Goal: Transaction & Acquisition: Purchase product/service

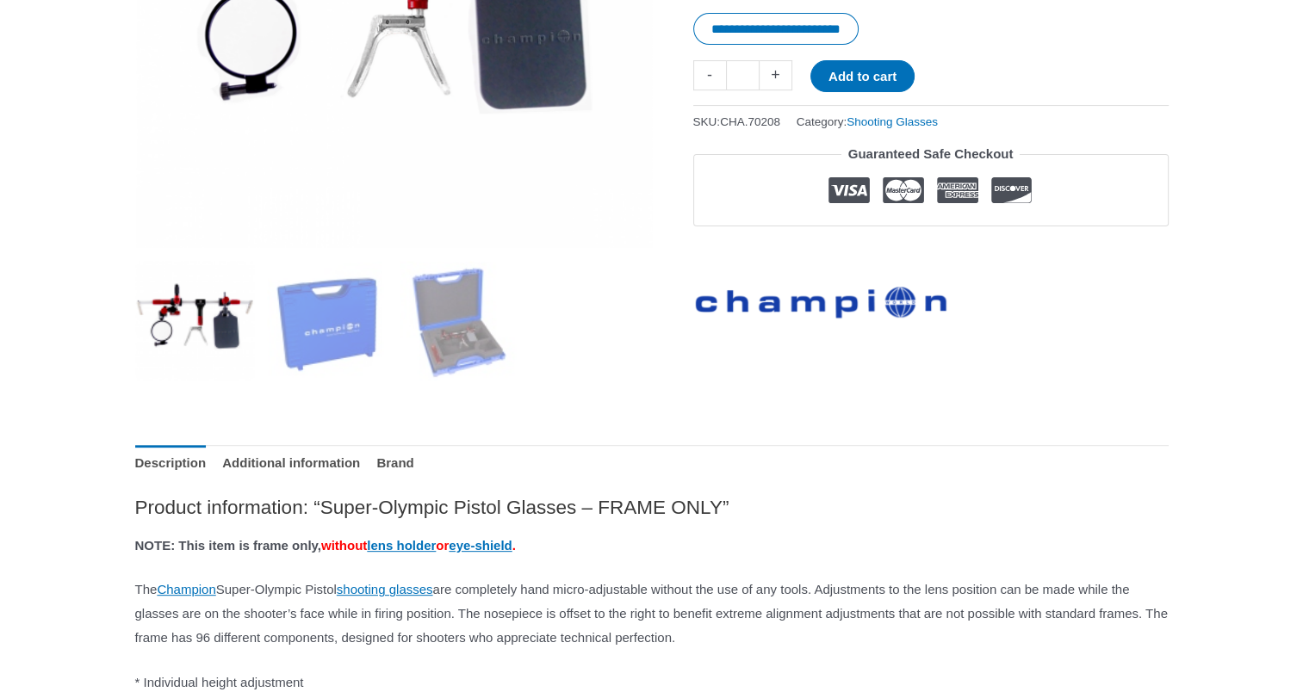
scroll to position [502, 0]
click at [306, 318] on img at bounding box center [327, 320] width 120 height 120
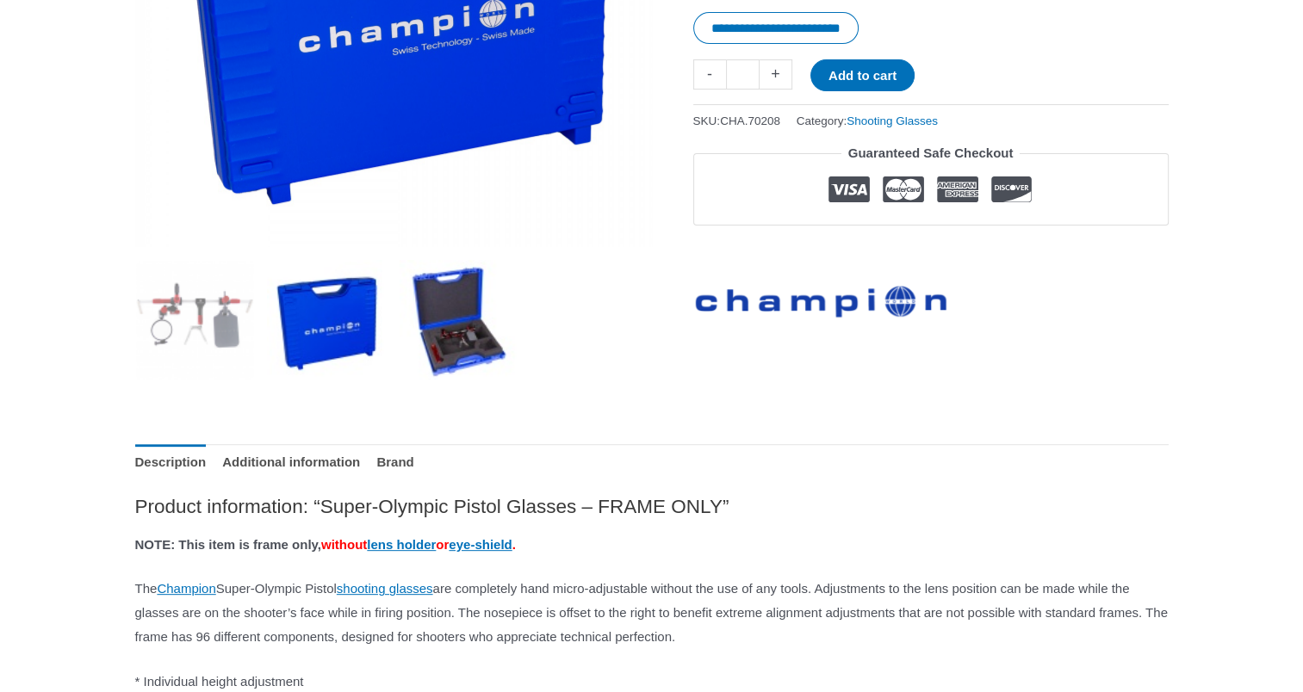
click at [461, 361] on img at bounding box center [459, 320] width 120 height 120
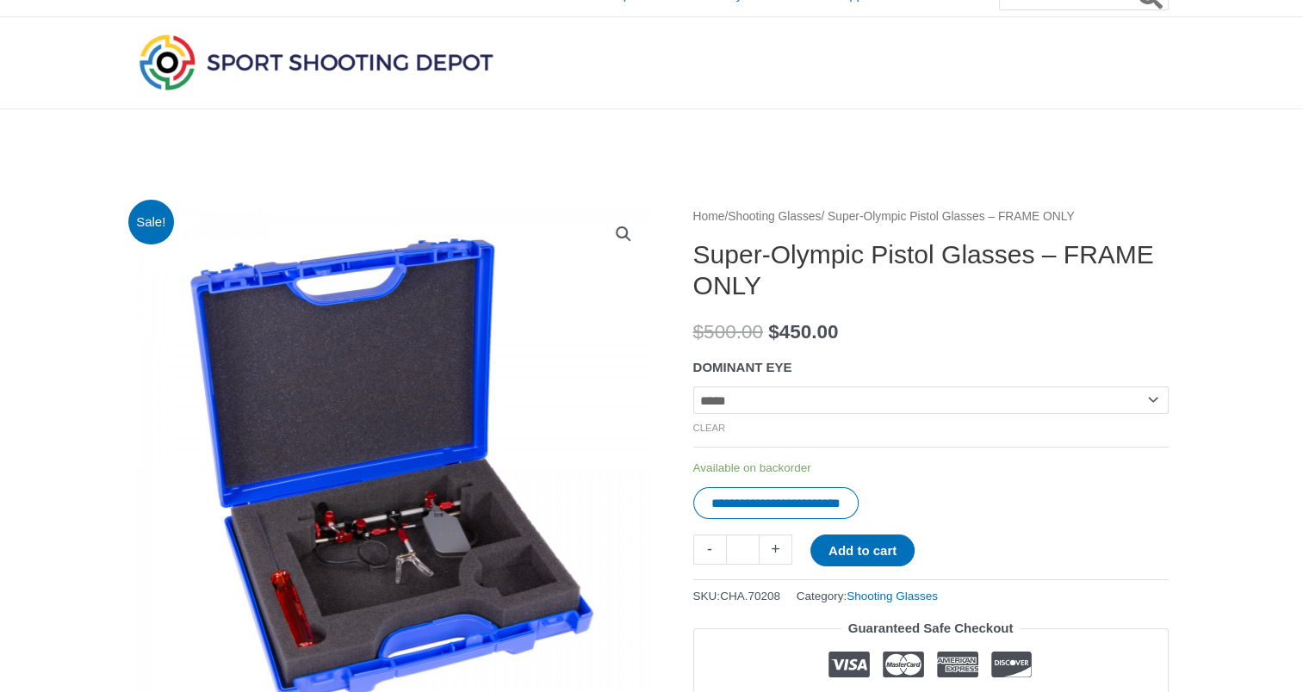
scroll to position [0, 0]
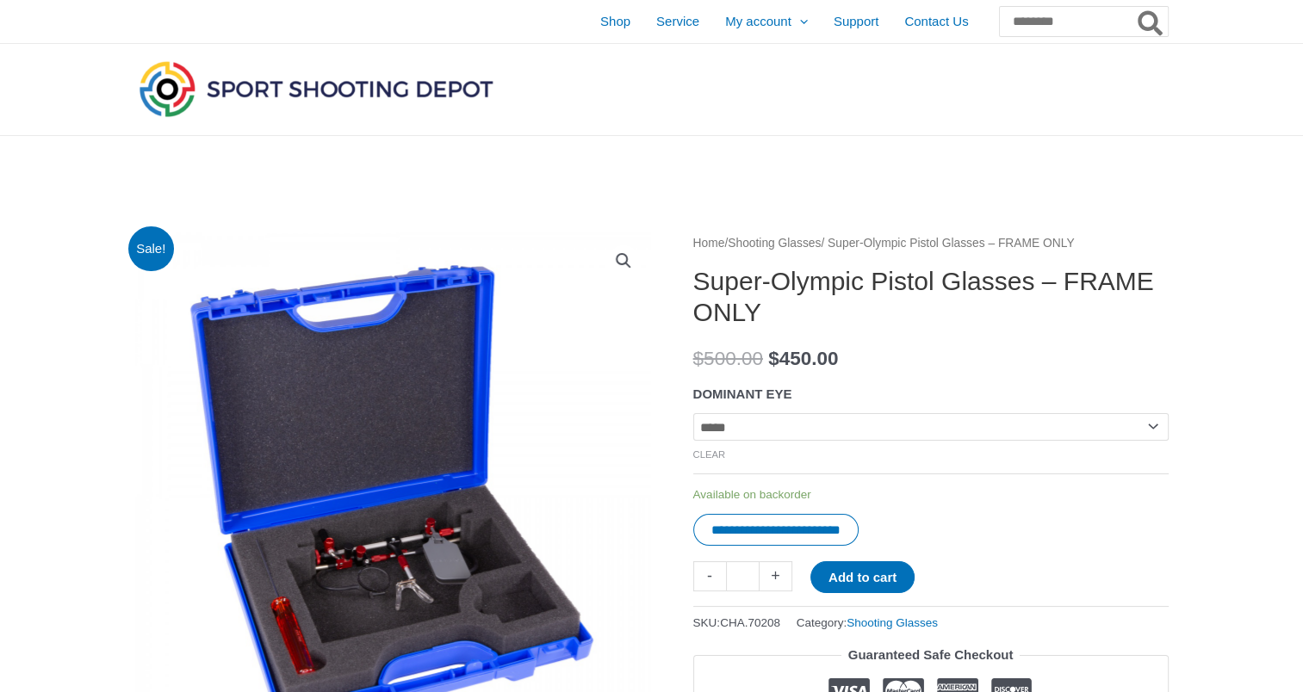
click at [793, 239] on link "Shooting Glasses" at bounding box center [773, 243] width 93 height 13
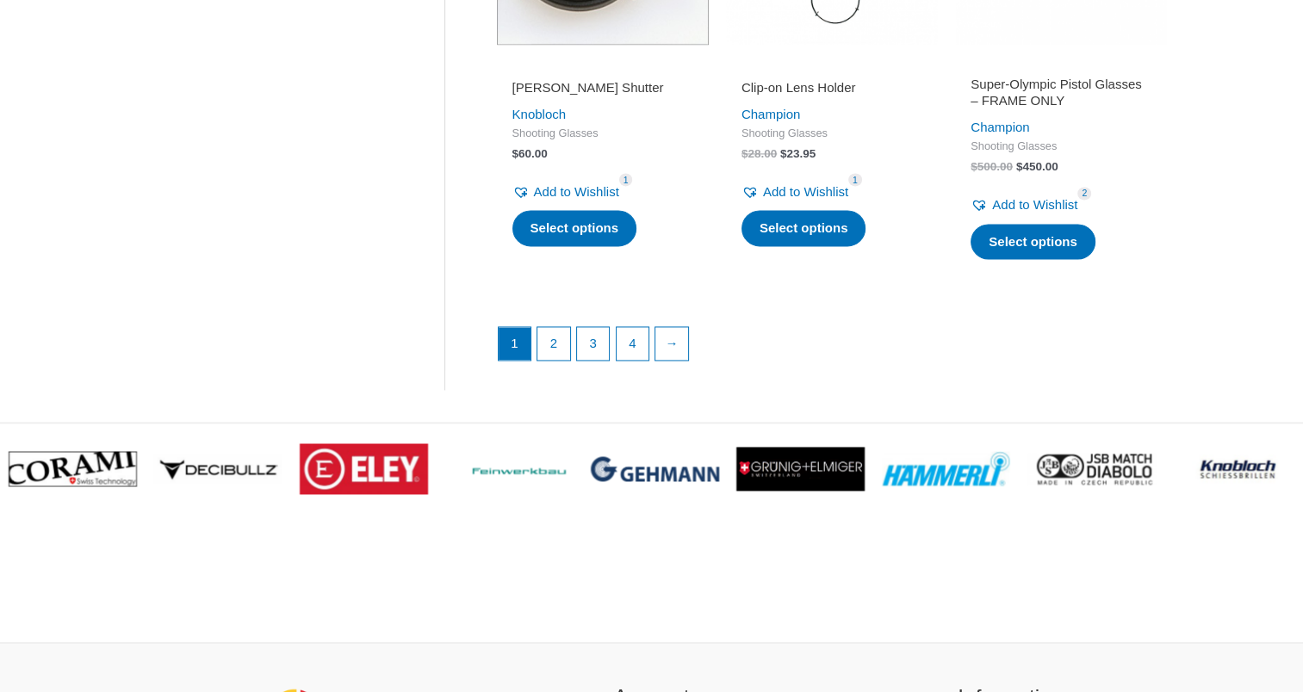
scroll to position [2550, 0]
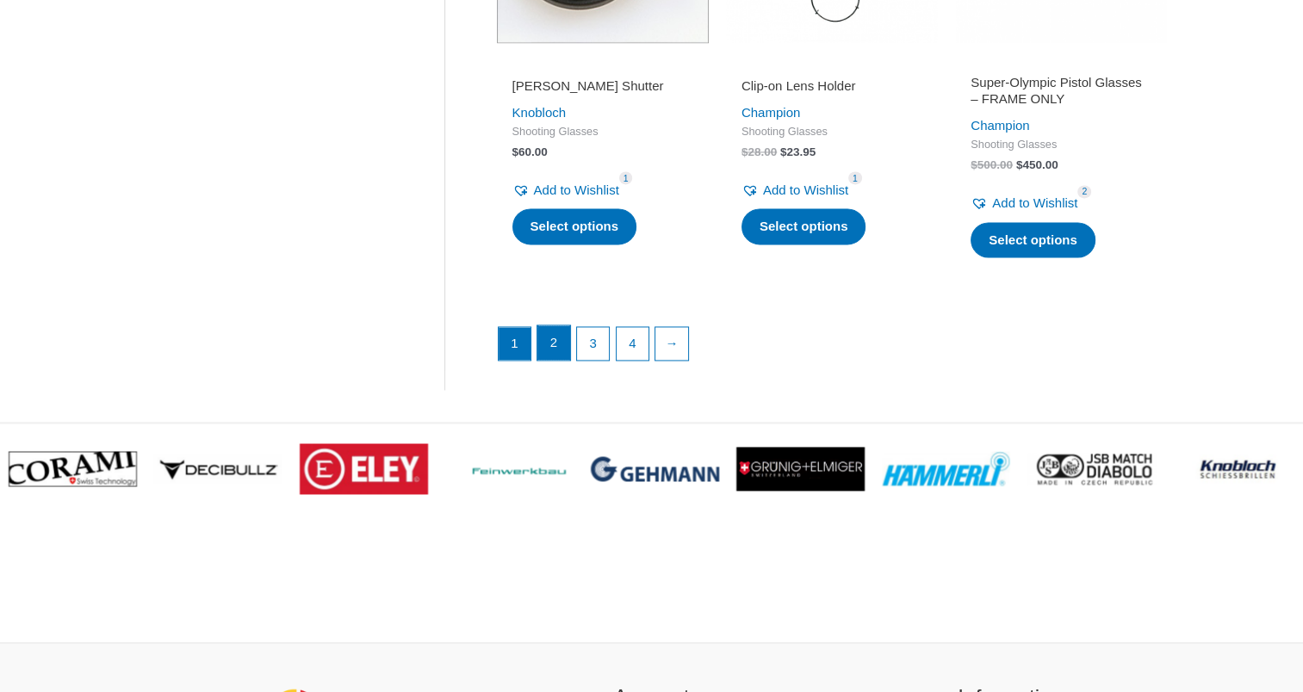
click at [548, 344] on link "2" at bounding box center [553, 342] width 33 height 34
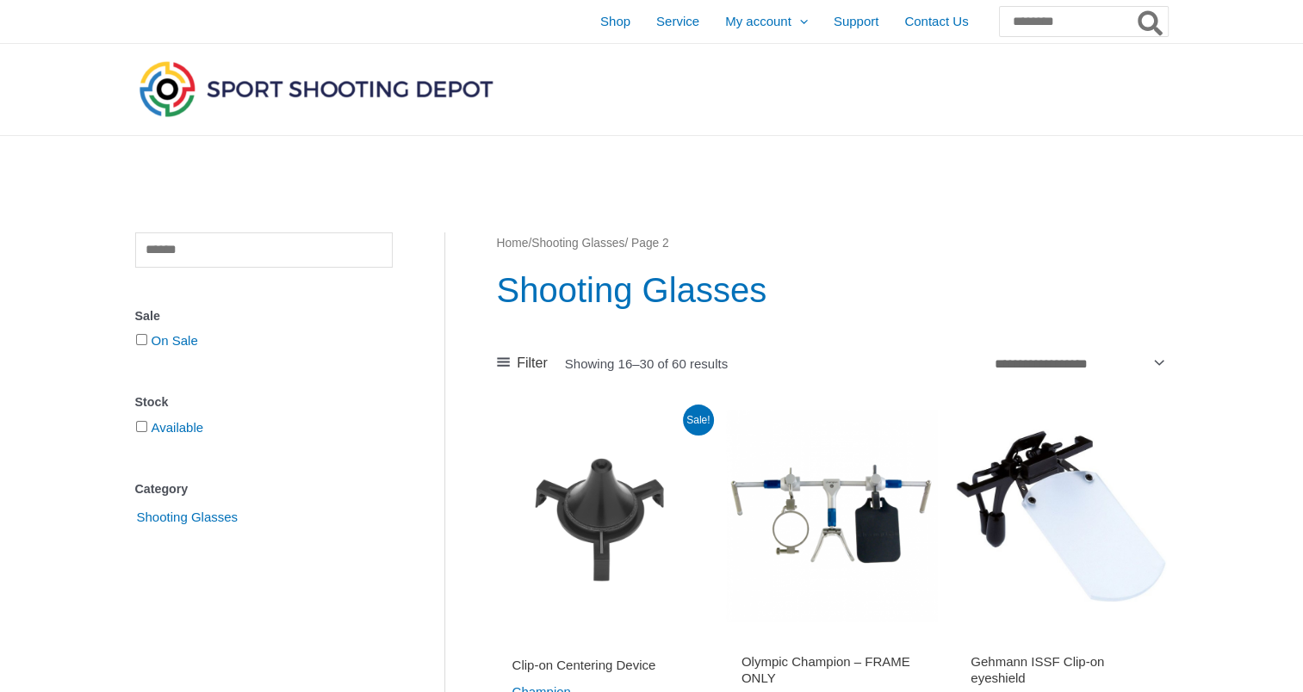
click at [971, 272] on h1 "Shooting Glasses" at bounding box center [832, 290] width 671 height 48
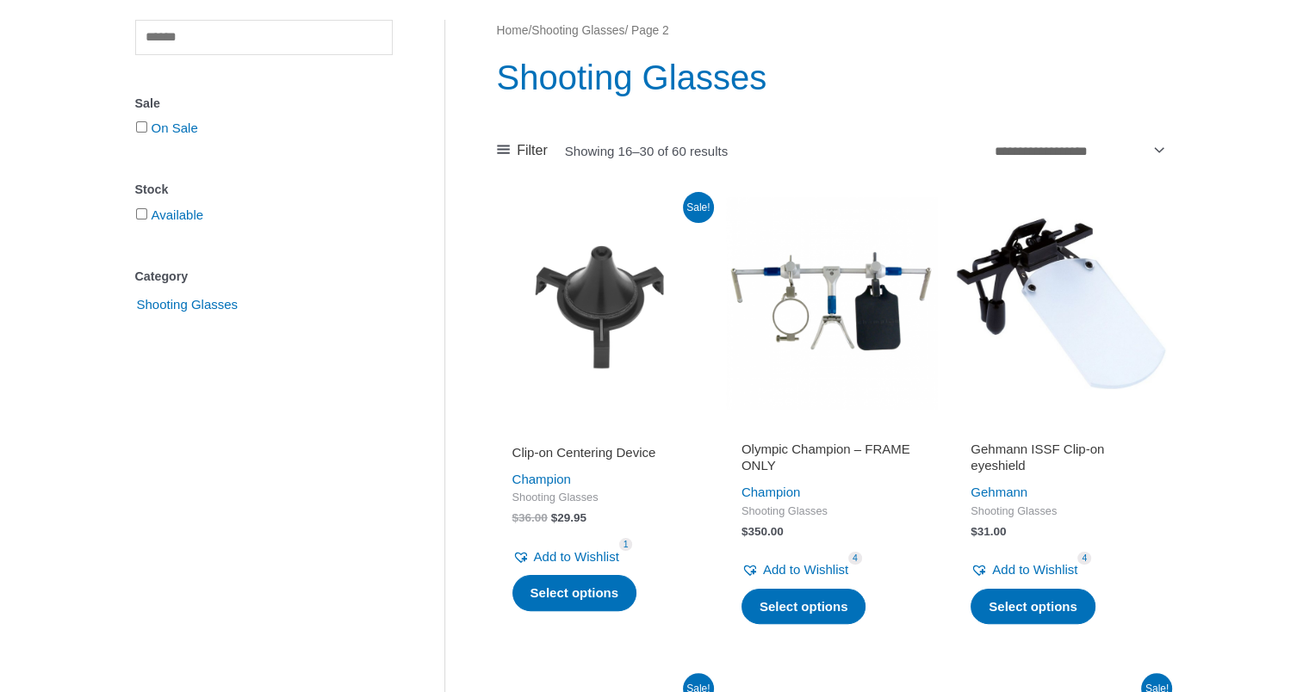
scroll to position [214, 0]
click at [805, 300] on img at bounding box center [832, 302] width 212 height 212
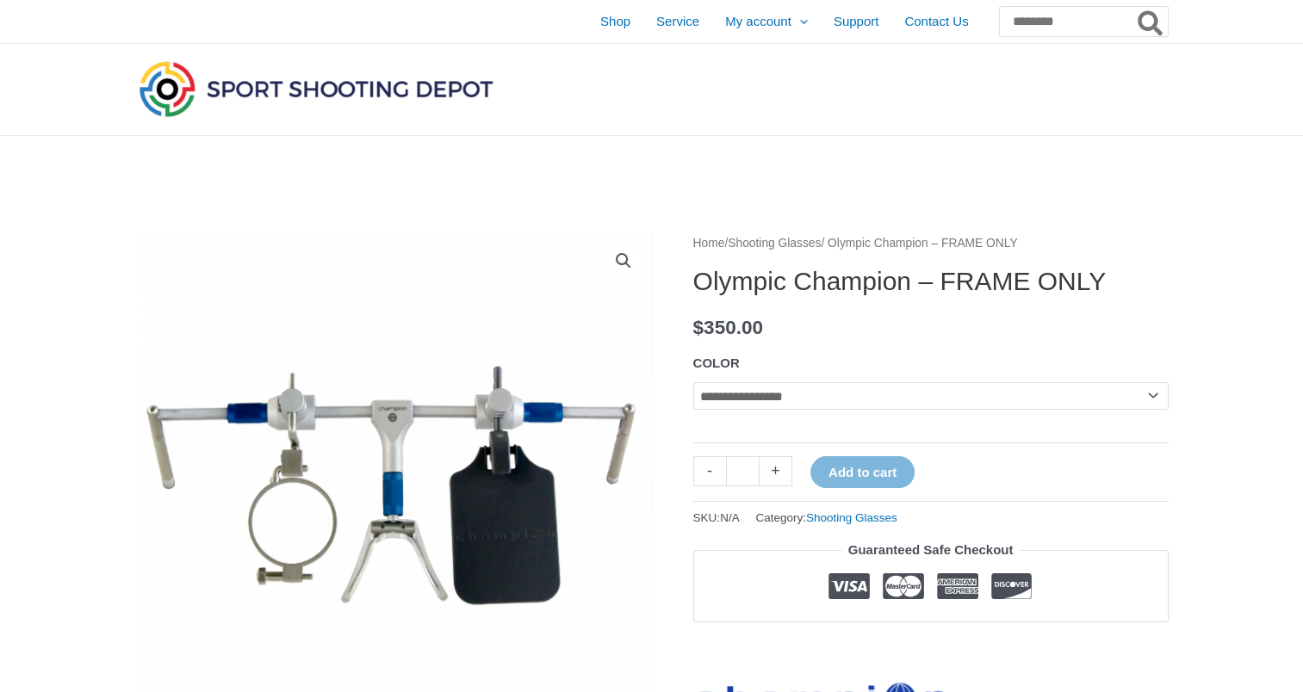
click at [766, 397] on select "**********" at bounding box center [930, 396] width 475 height 28
select select "***"
click at [693, 382] on select "**********" at bounding box center [930, 396] width 475 height 28
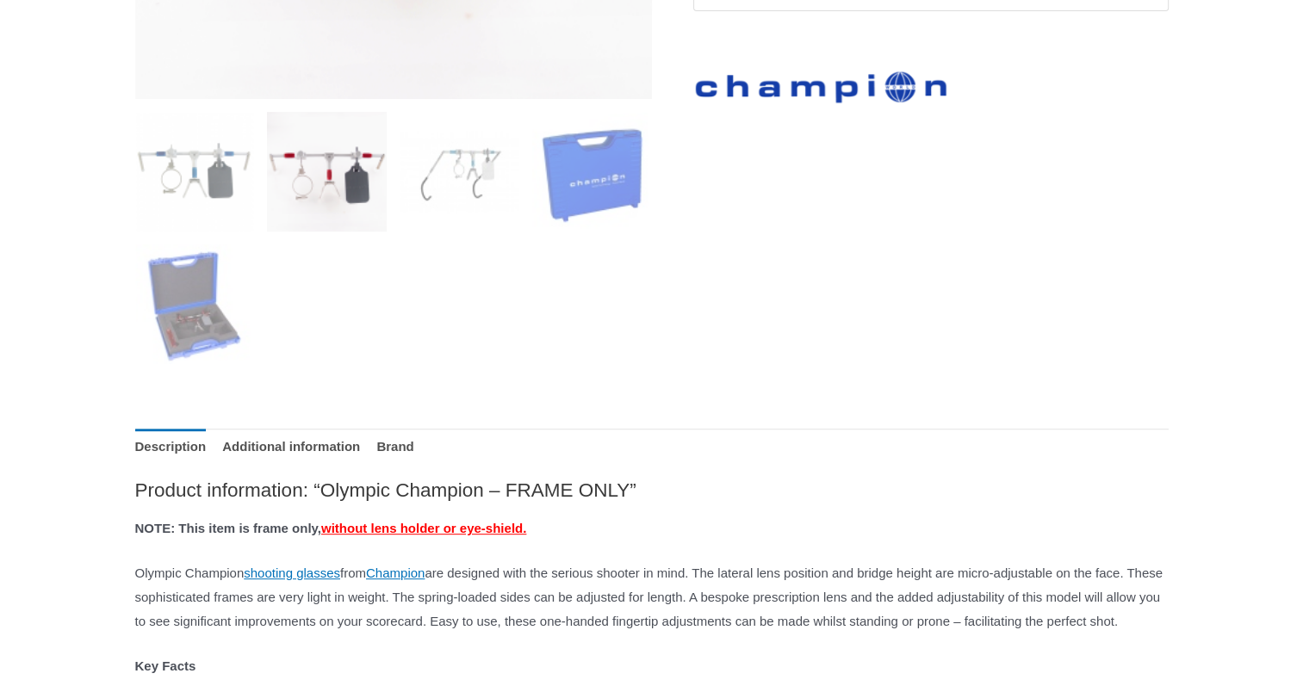
scroll to position [672, 0]
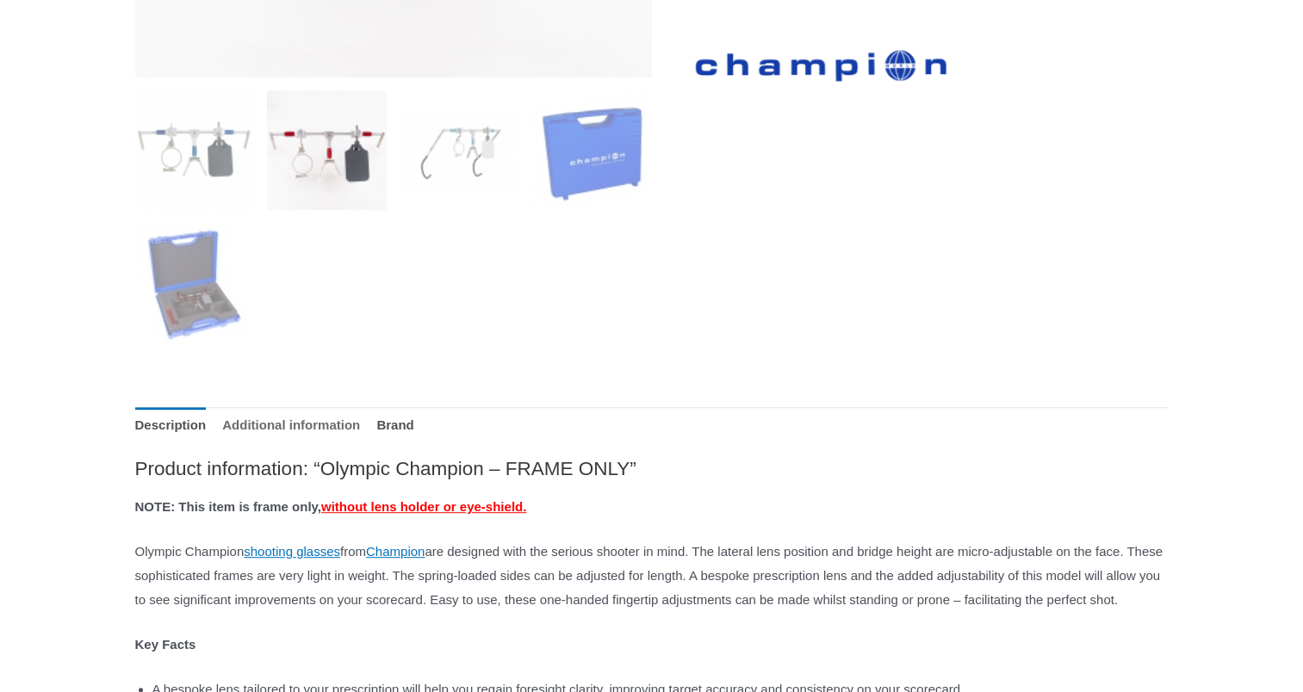
click at [332, 424] on link "Additional information" at bounding box center [291, 425] width 138 height 37
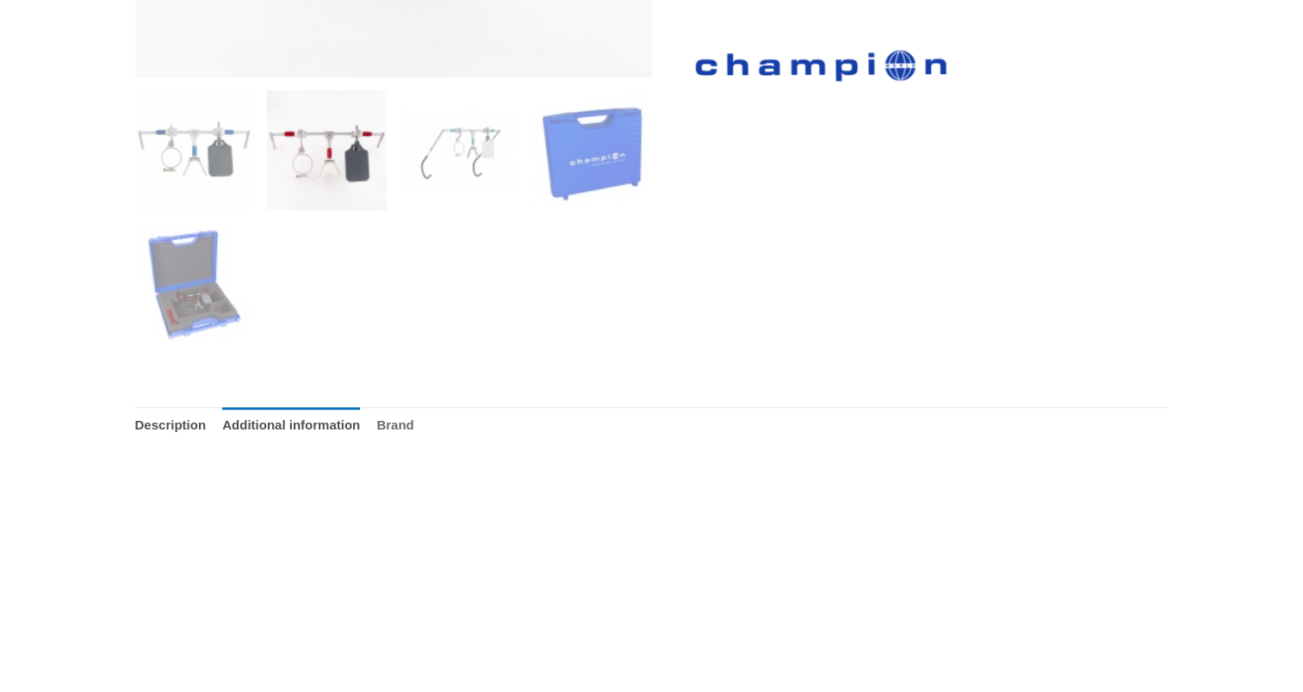
drag, startPoint x: 461, startPoint y: 415, endPoint x: 424, endPoint y: 424, distance: 38.8
click at [424, 424] on ul "Description Additional information Brand" at bounding box center [651, 425] width 1033 height 37
click at [413, 424] on link "Brand" at bounding box center [394, 425] width 37 height 37
click at [179, 424] on link "Description" at bounding box center [170, 425] width 71 height 37
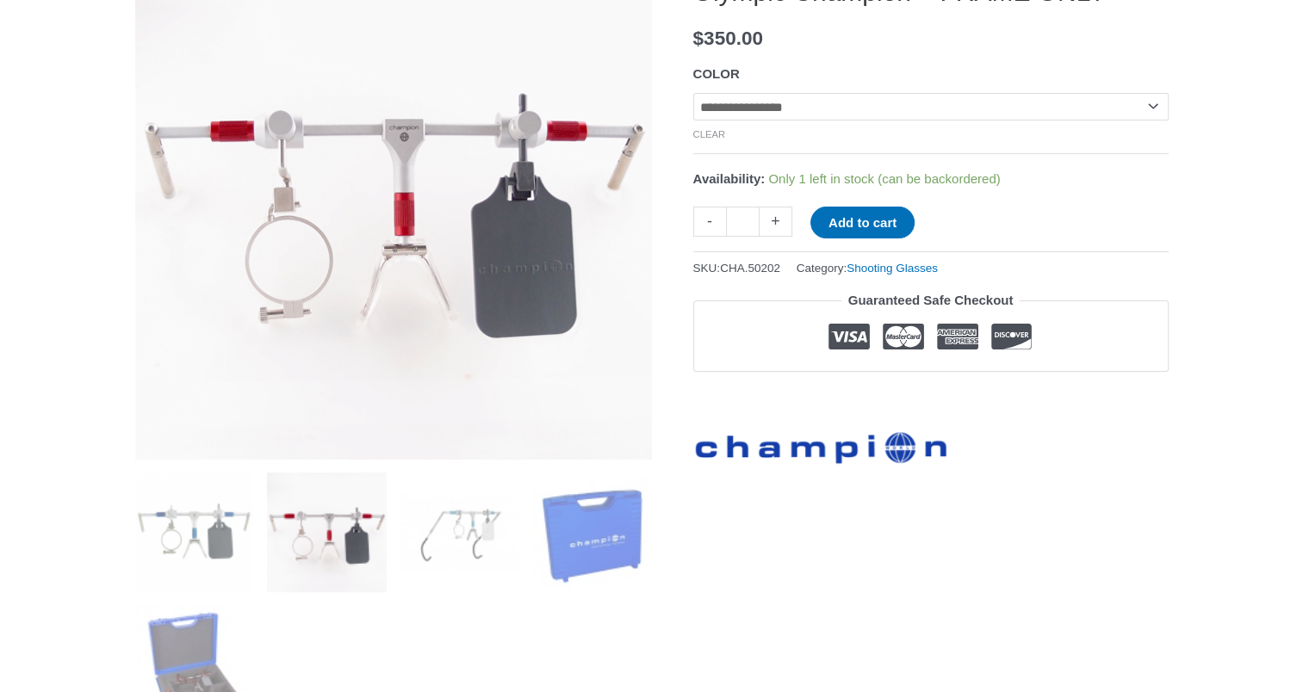
scroll to position [288, 0]
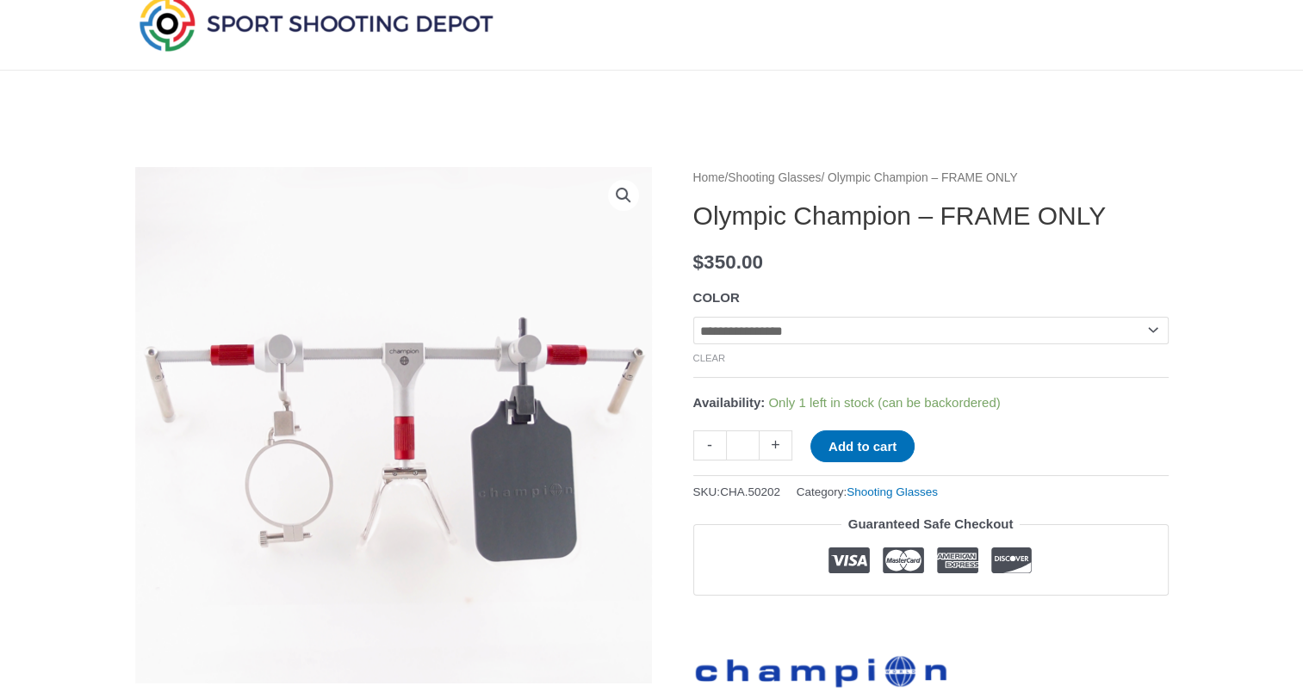
scroll to position [0, 0]
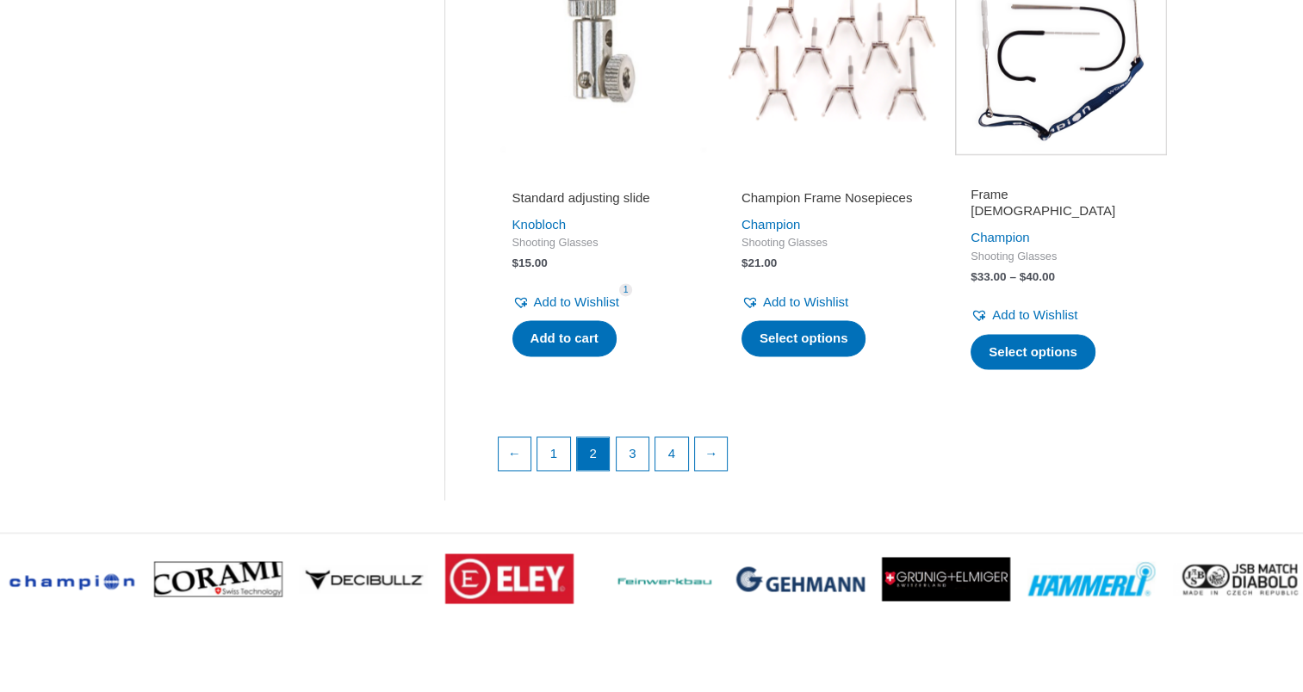
scroll to position [2417, 0]
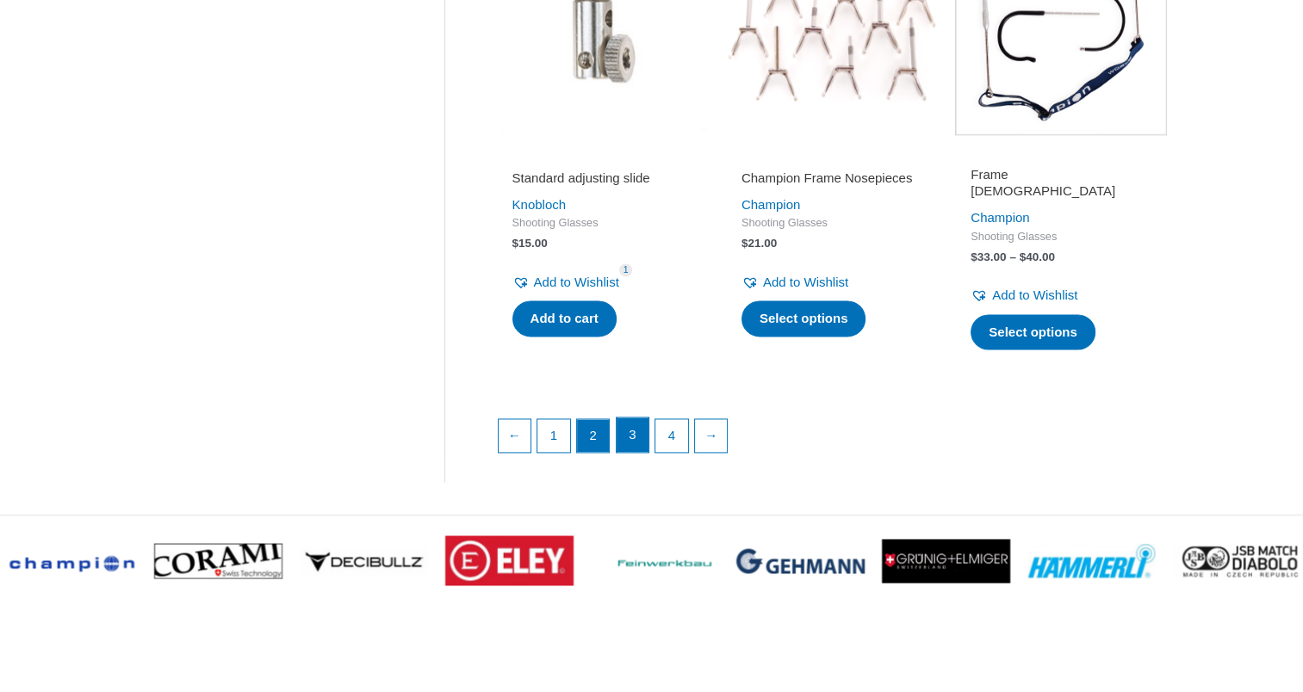
click at [629, 427] on link "3" at bounding box center [632, 435] width 33 height 34
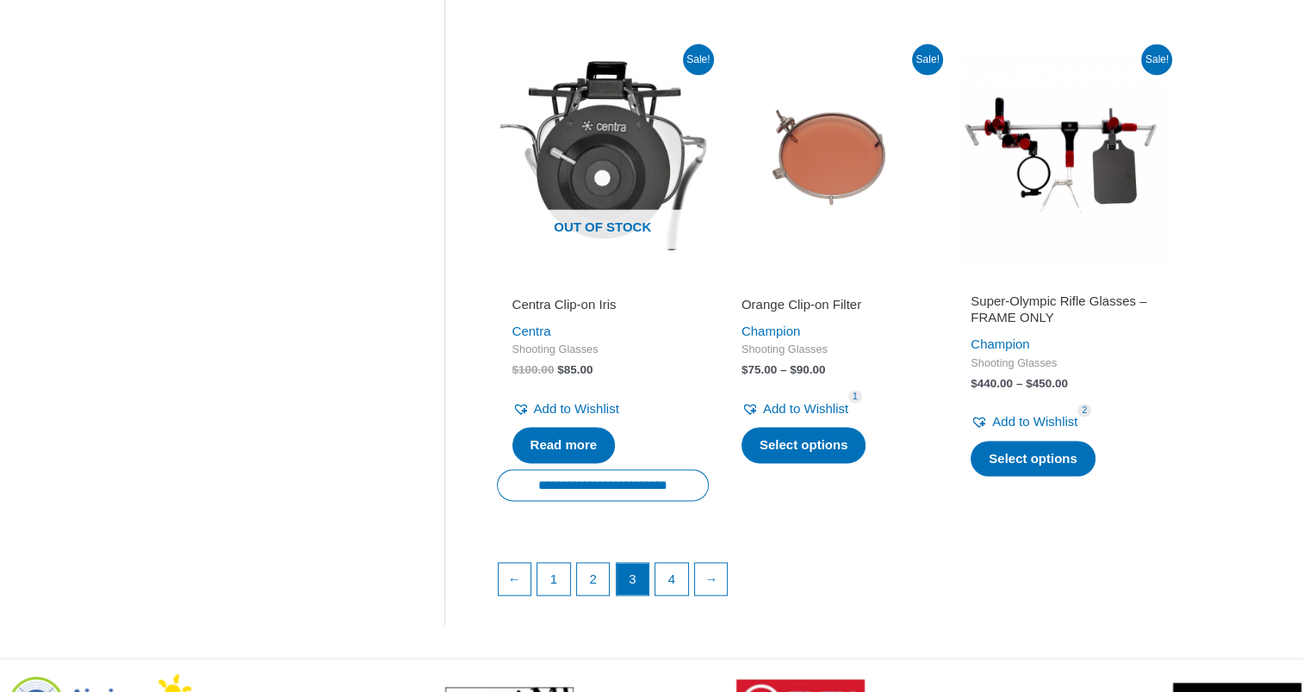
scroll to position [2356, 0]
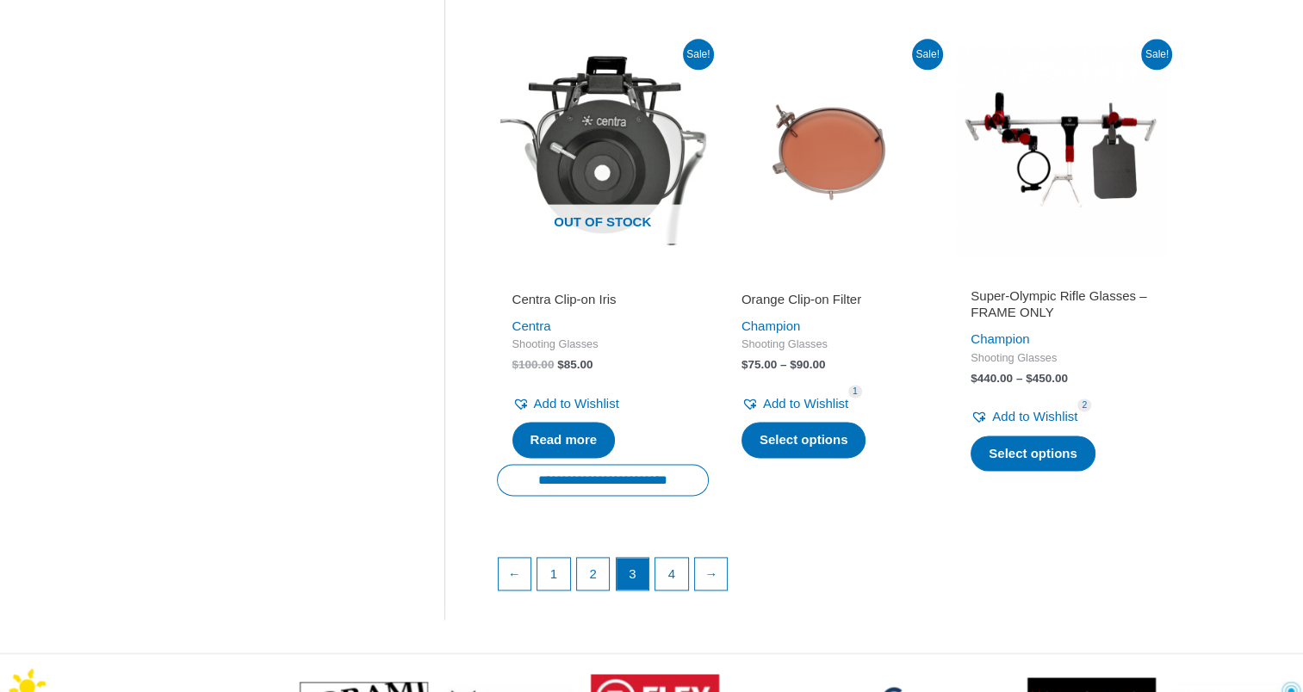
click at [1061, 288] on h2 "Super-Olympic Rifle Glasses – FRAME ONLY" at bounding box center [1060, 305] width 181 height 34
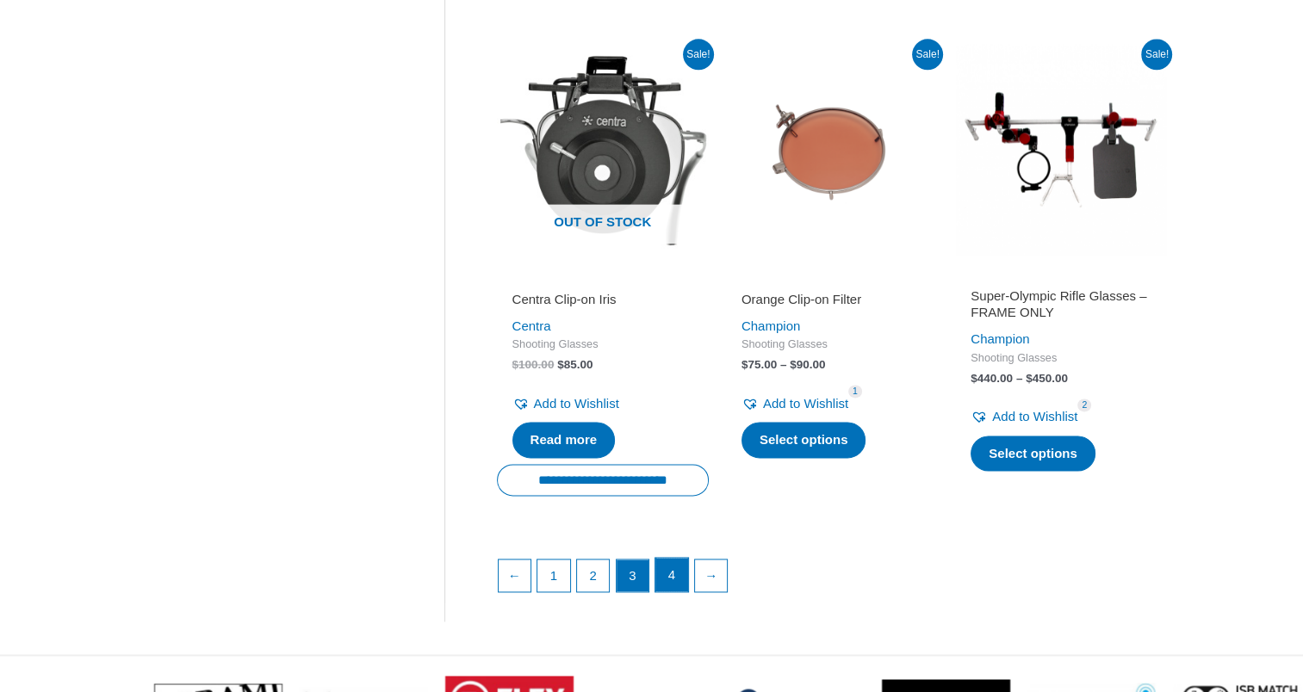
click at [668, 559] on link "4" at bounding box center [671, 575] width 33 height 34
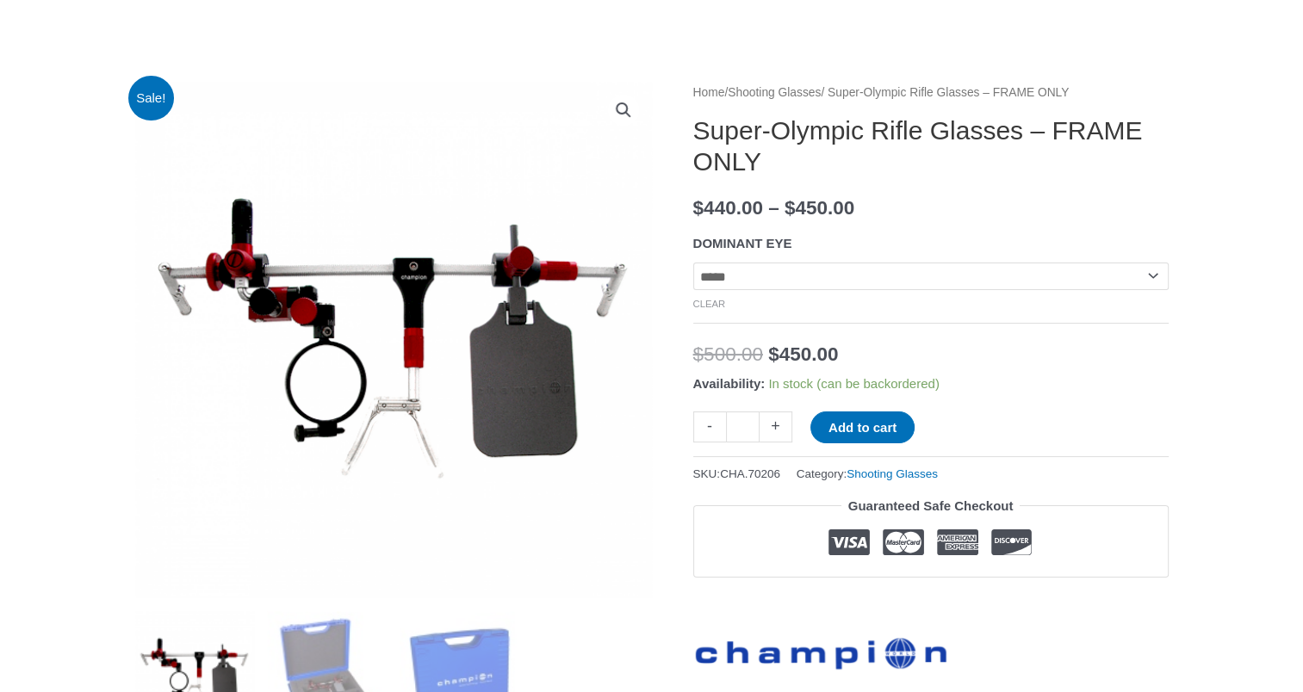
scroll to position [168, 0]
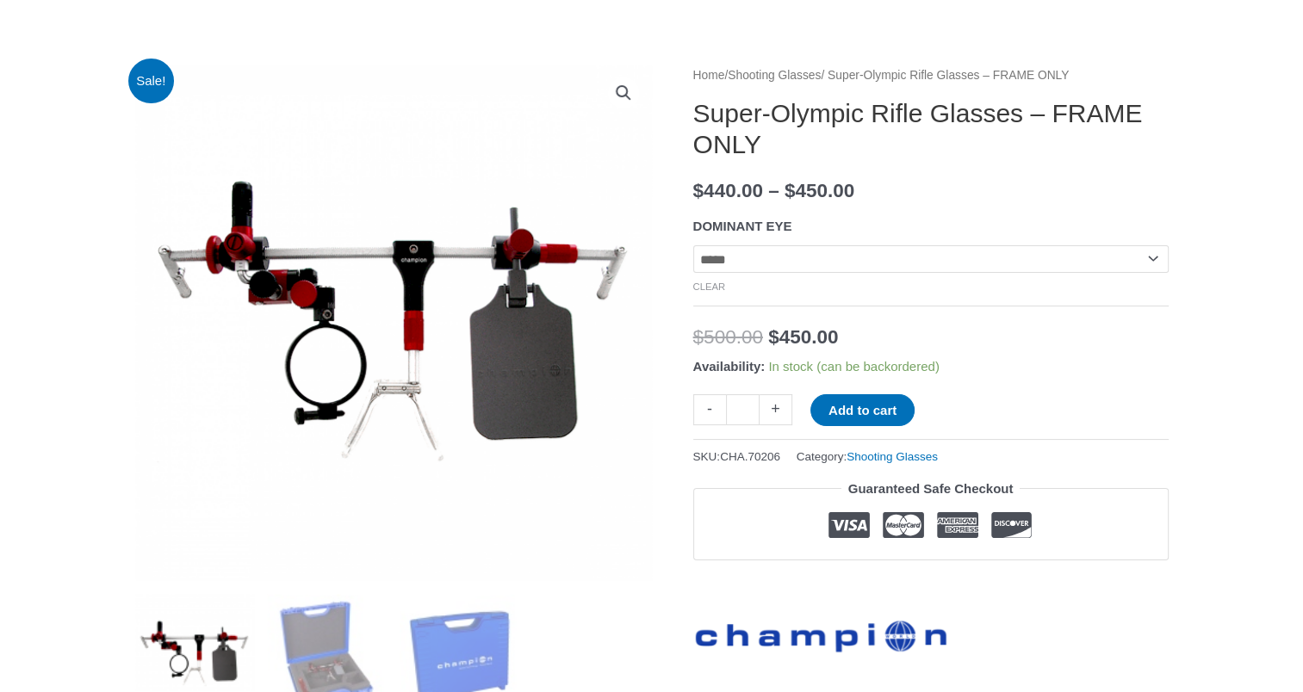
click at [926, 247] on select "**********" at bounding box center [930, 259] width 475 height 28
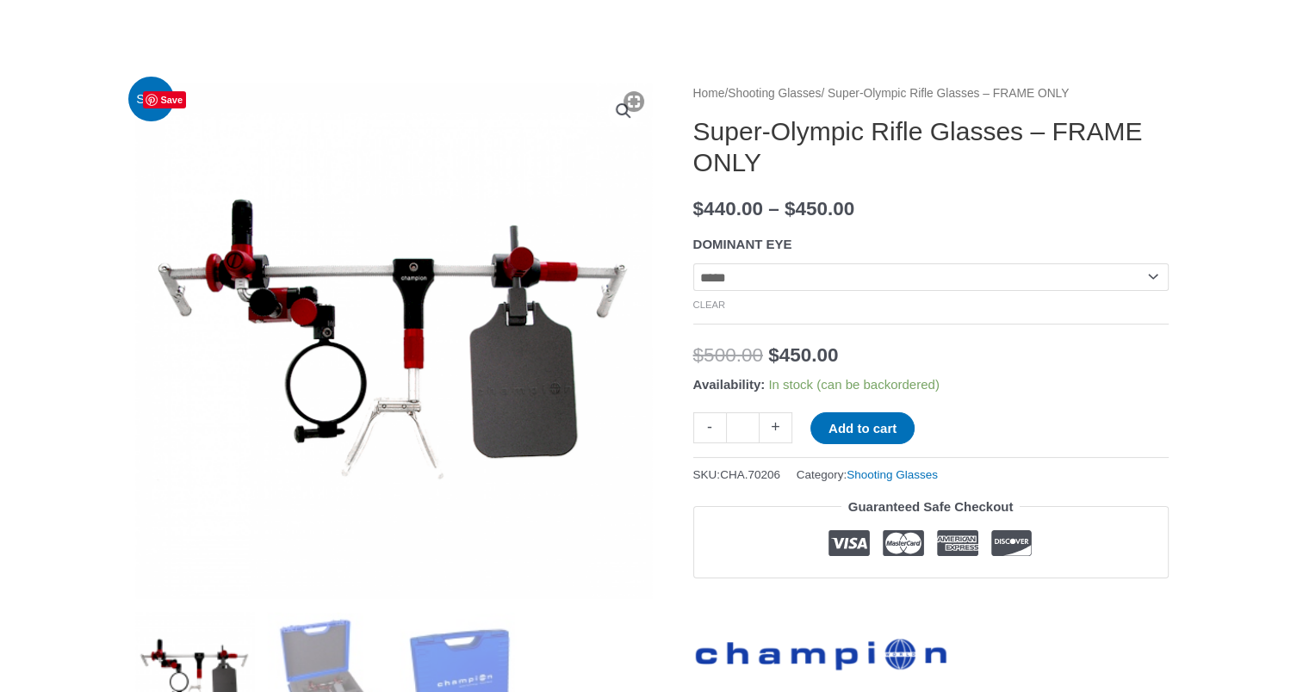
scroll to position [148, 0]
